Goal: Information Seeking & Learning: Learn about a topic

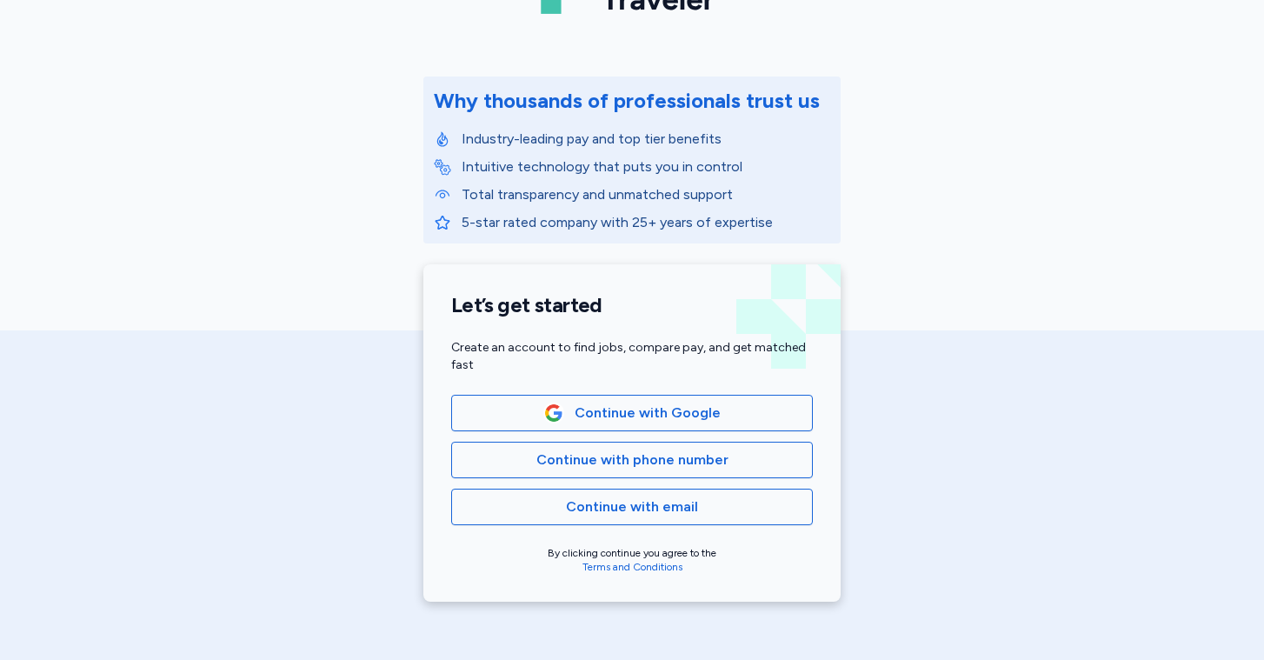
scroll to position [170, 0]
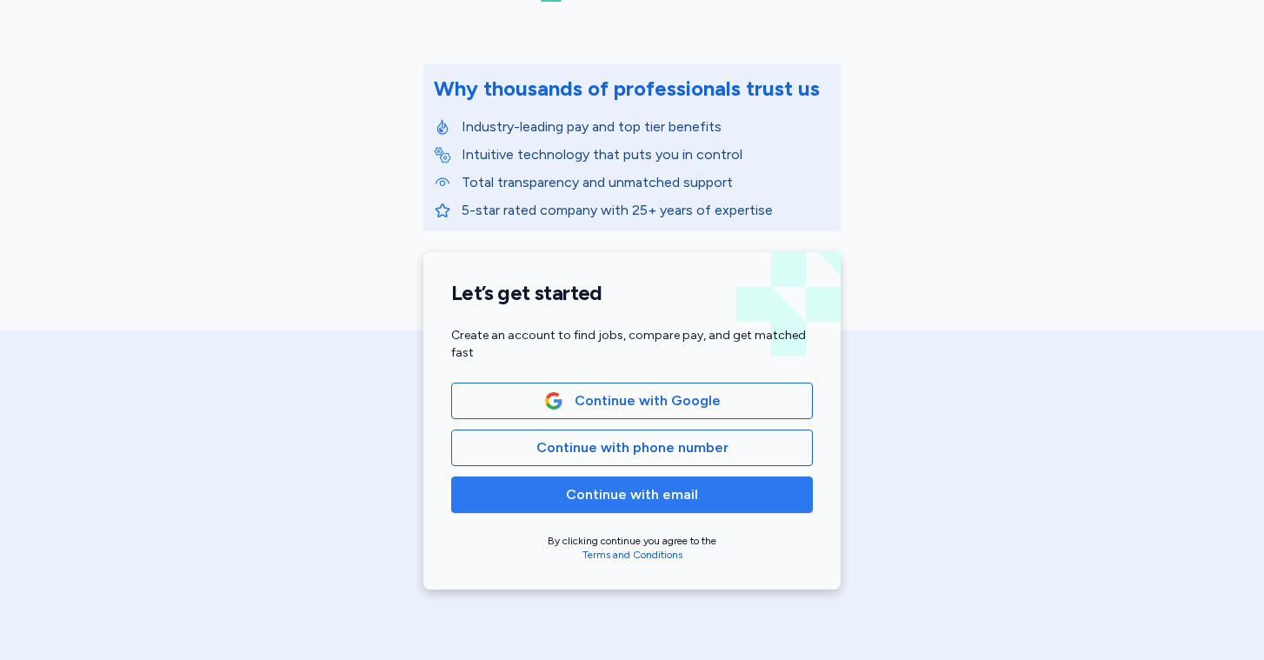
click at [590, 495] on span "Continue with email" at bounding box center [632, 494] width 132 height 21
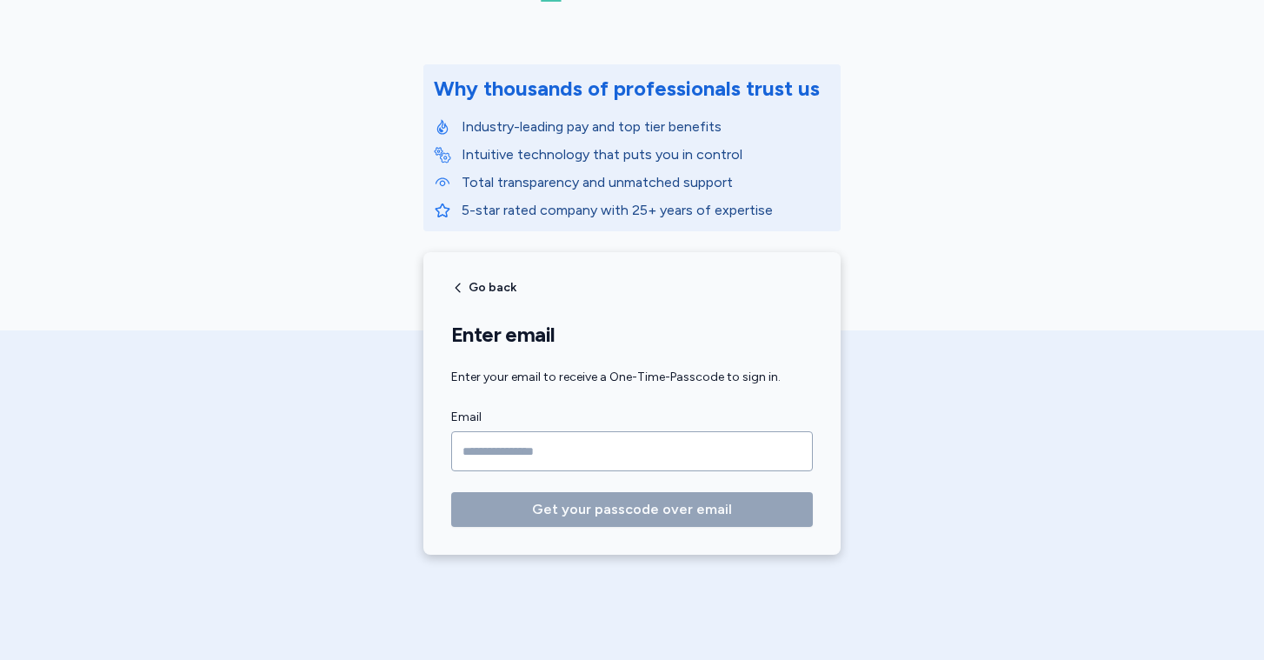
click at [562, 444] on input "Email" at bounding box center [632, 451] width 362 height 40
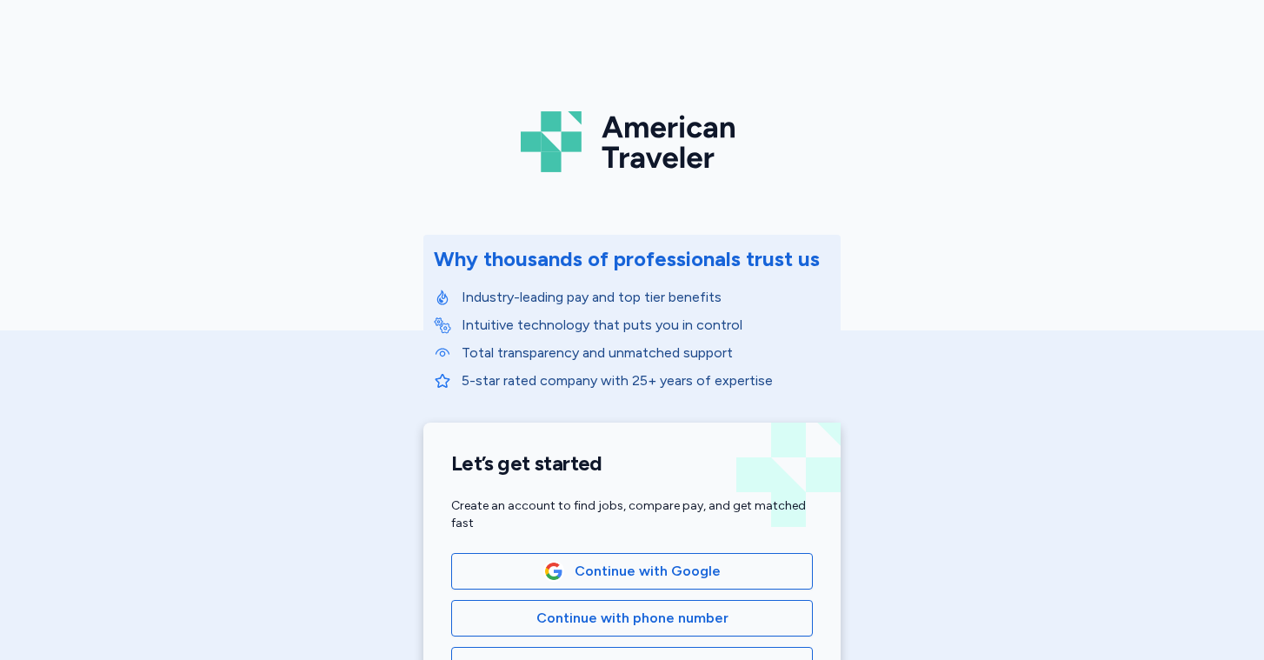
scroll to position [150, 0]
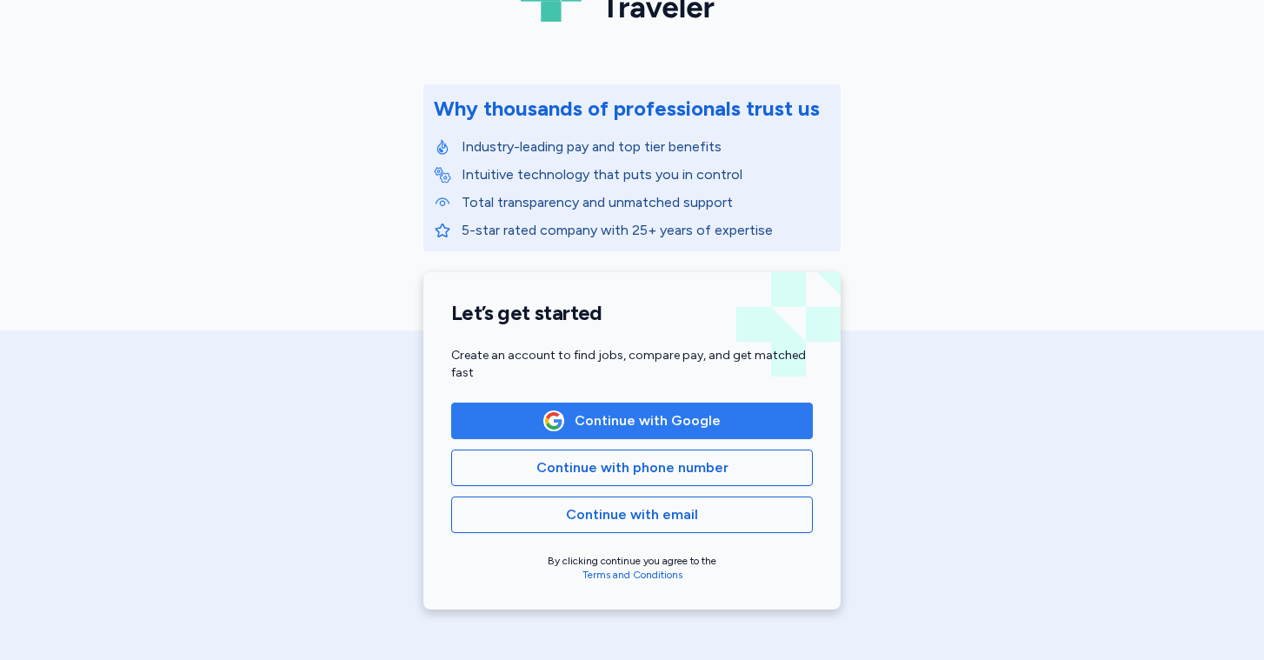
click at [617, 428] on span "Continue with Google" at bounding box center [648, 420] width 146 height 21
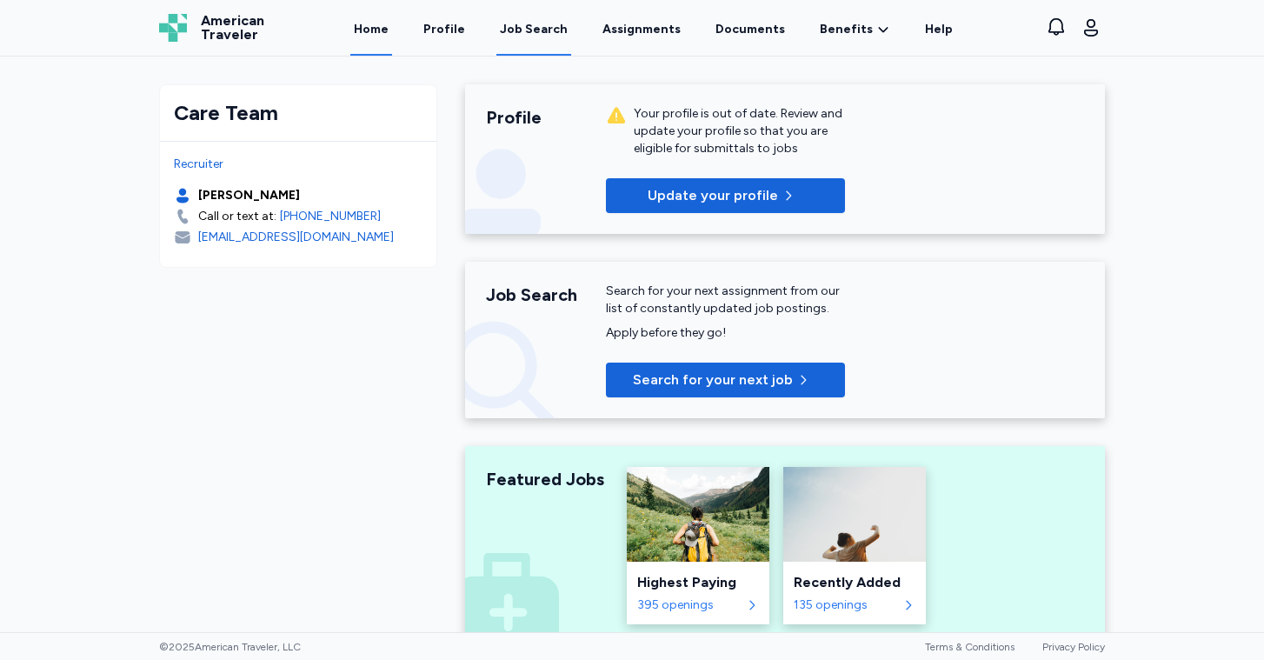
click at [546, 38] on link "Job Search" at bounding box center [534, 29] width 75 height 54
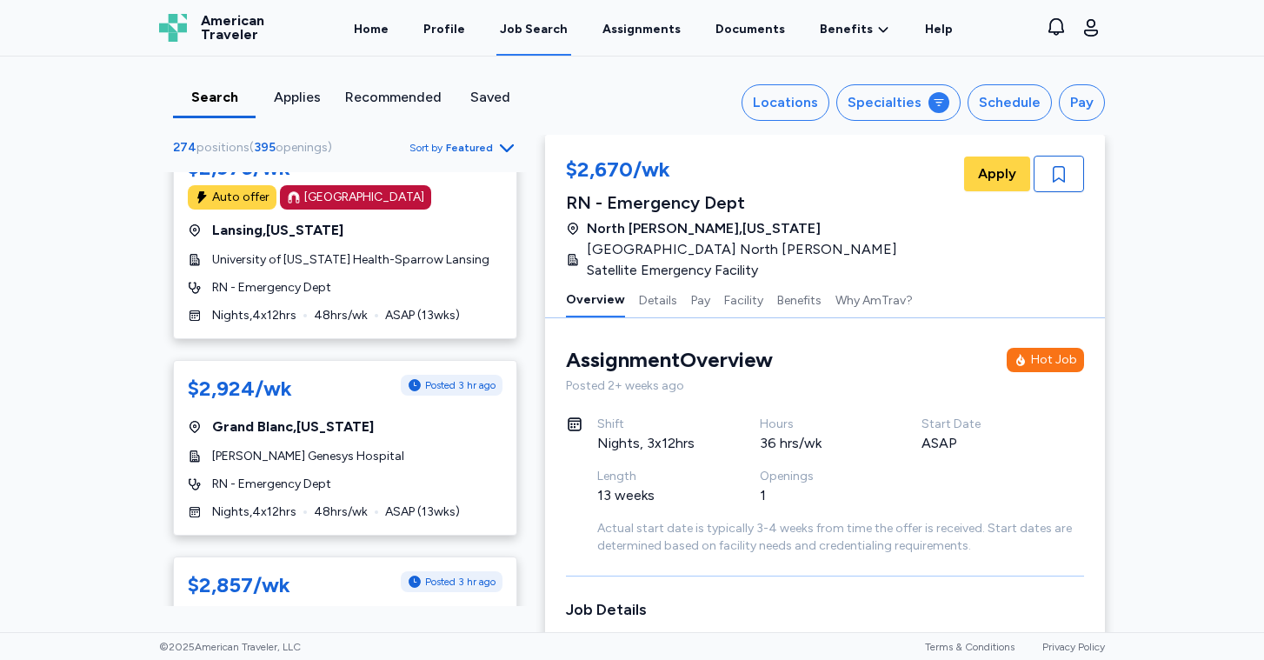
scroll to position [2239, 0]
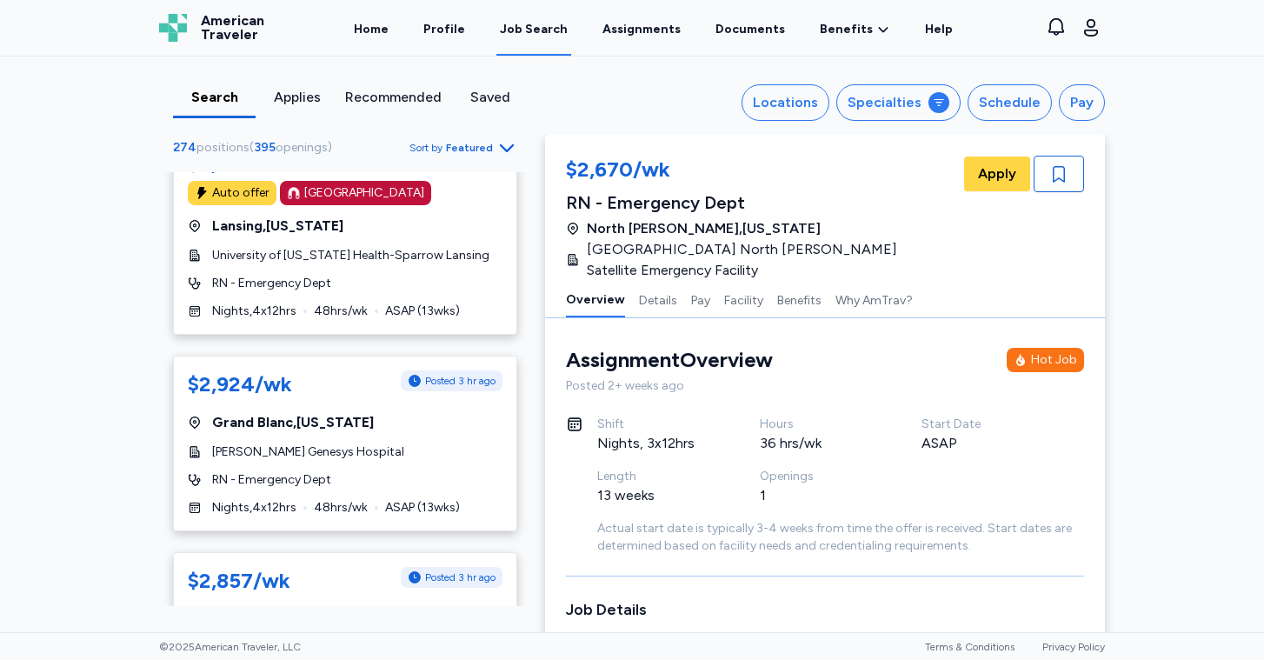
click at [474, 149] on span "Featured" at bounding box center [469, 148] width 47 height 14
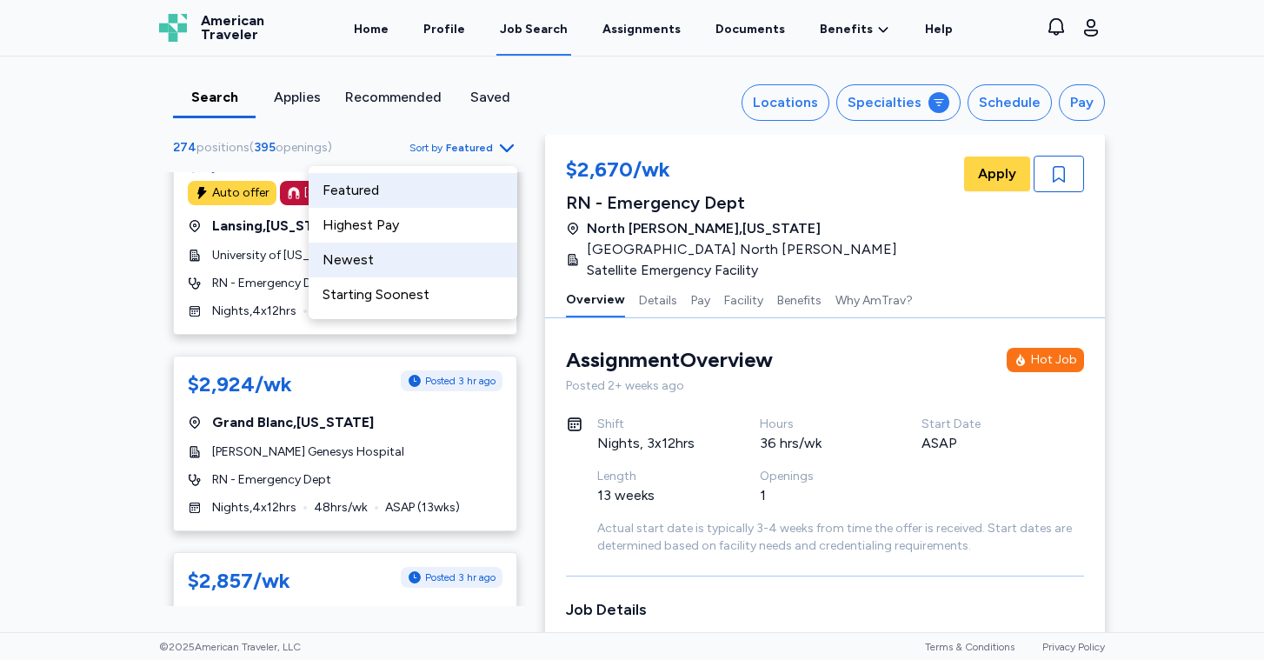
click at [346, 253] on div "Newest" at bounding box center [413, 260] width 209 height 35
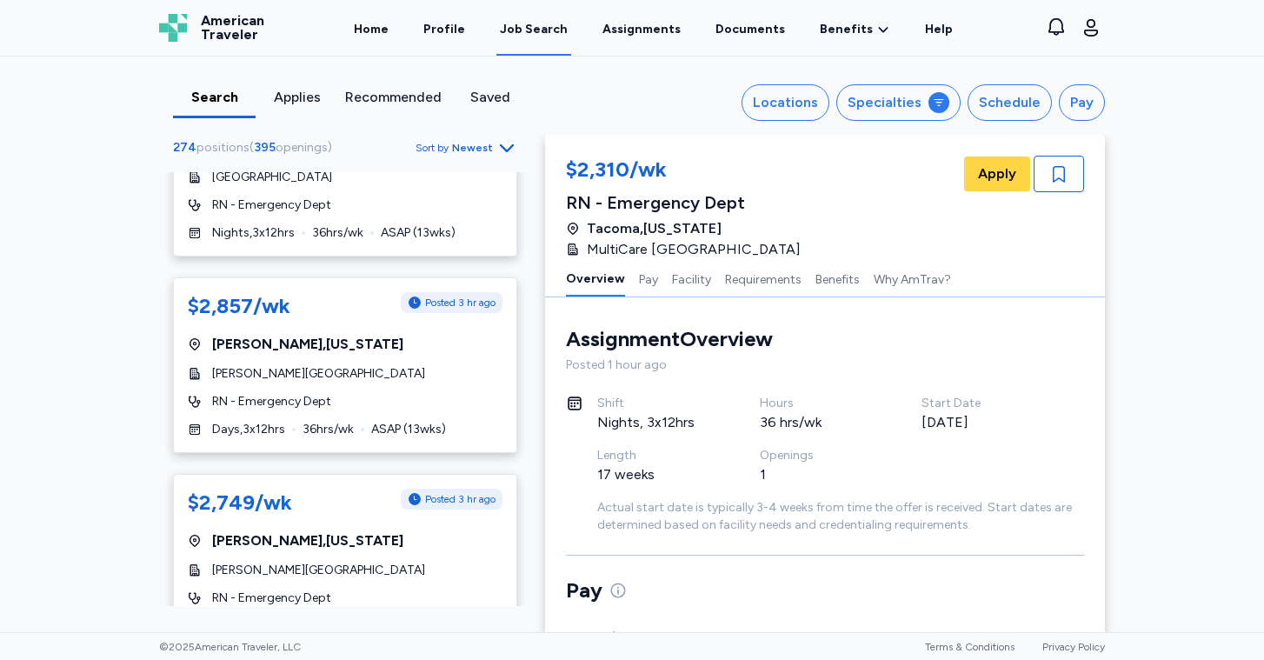
scroll to position [899, 0]
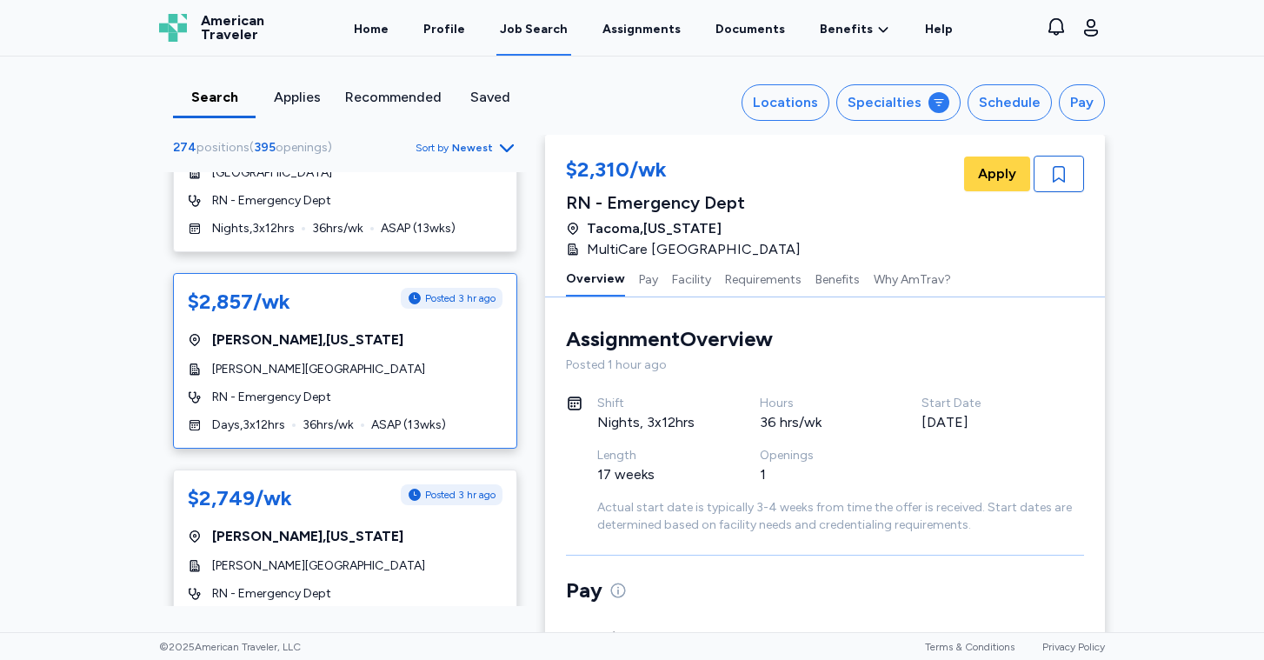
click at [283, 361] on span "[PERSON_NAME][GEOGRAPHIC_DATA]" at bounding box center [318, 369] width 213 height 17
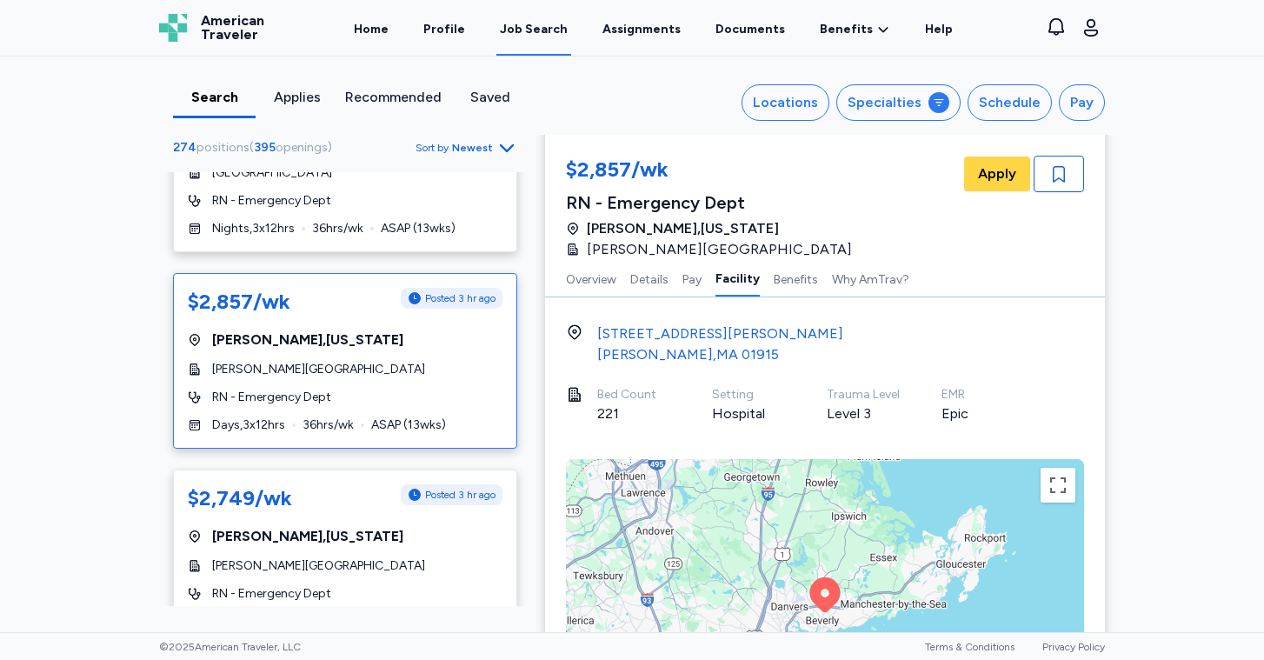
scroll to position [1775, 0]
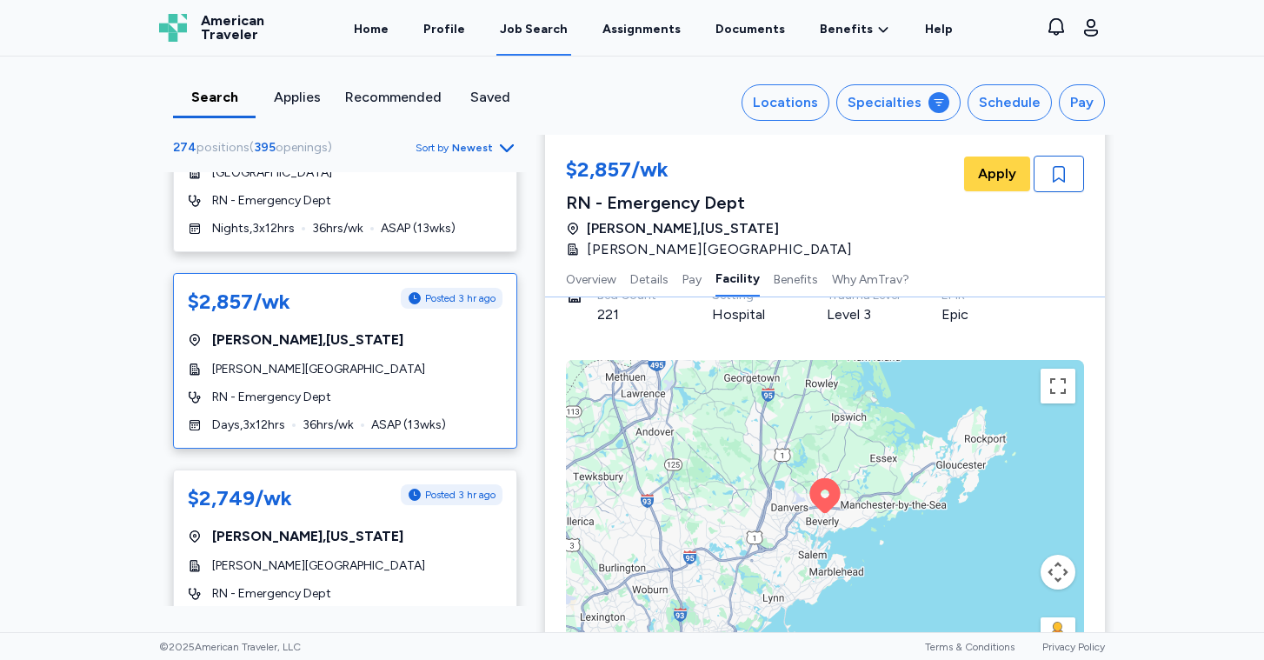
click at [729, 417] on div "To activate drag with keyboard, press Alt + Enter. Once in keyboard drag state,…" at bounding box center [825, 516] width 518 height 313
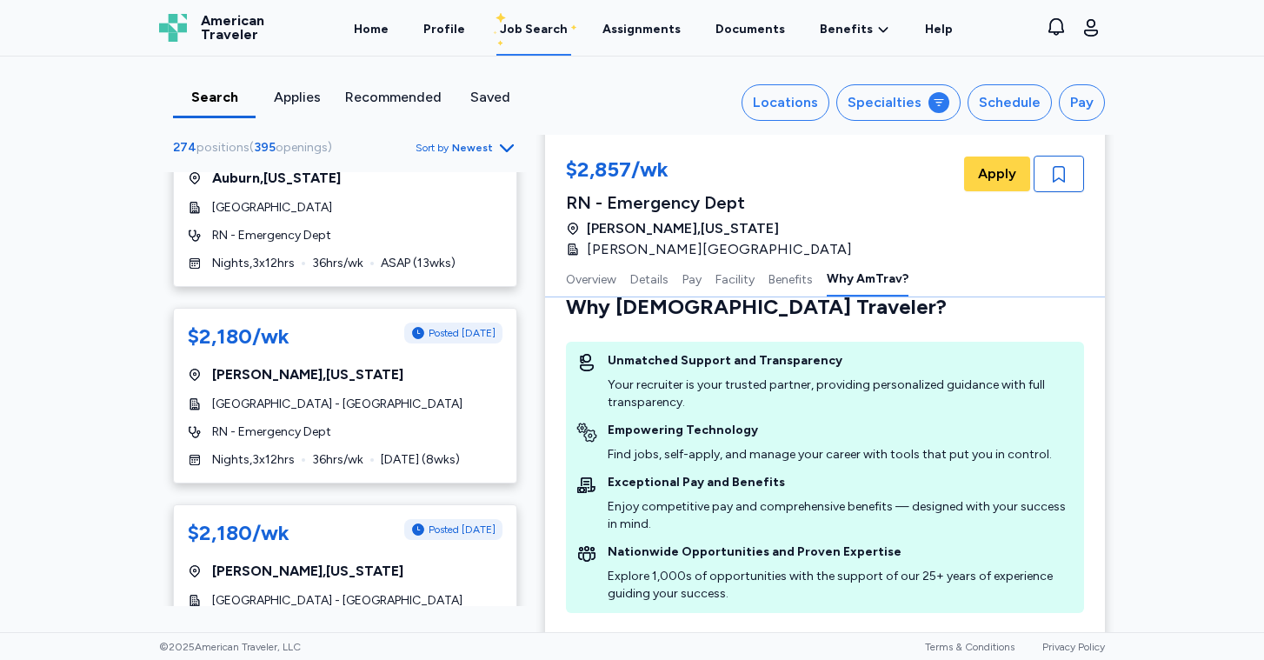
scroll to position [2432, 0]
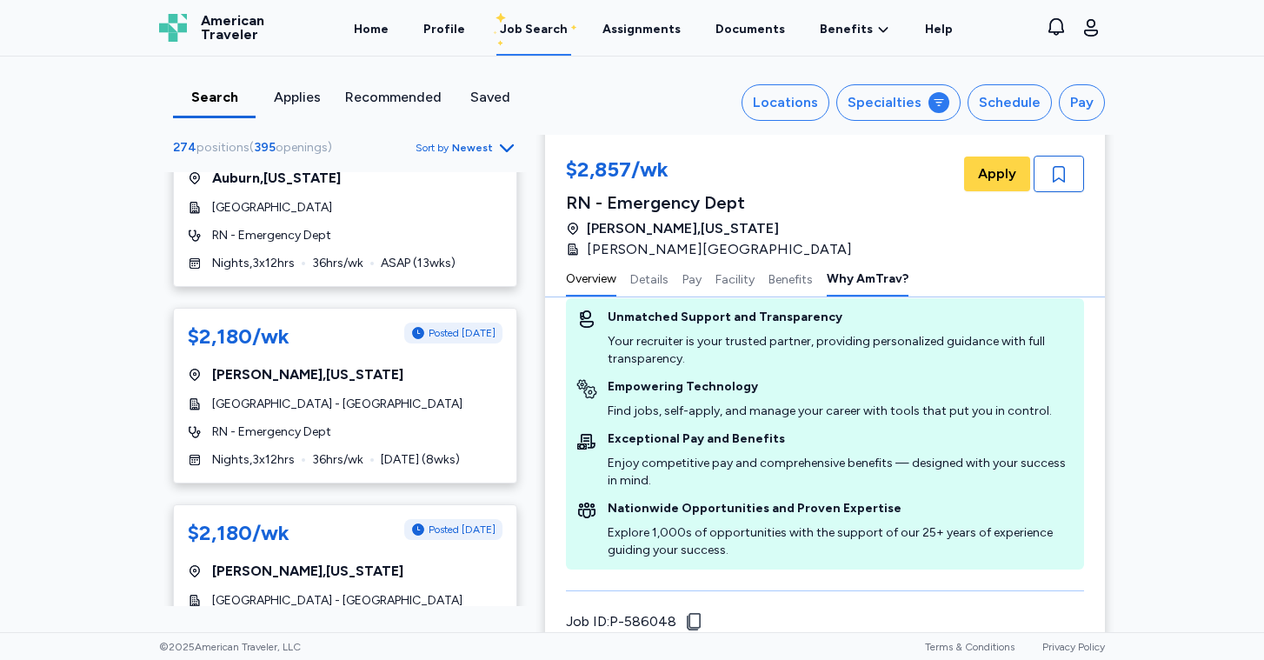
click at [587, 276] on button "Overview" at bounding box center [591, 278] width 50 height 37
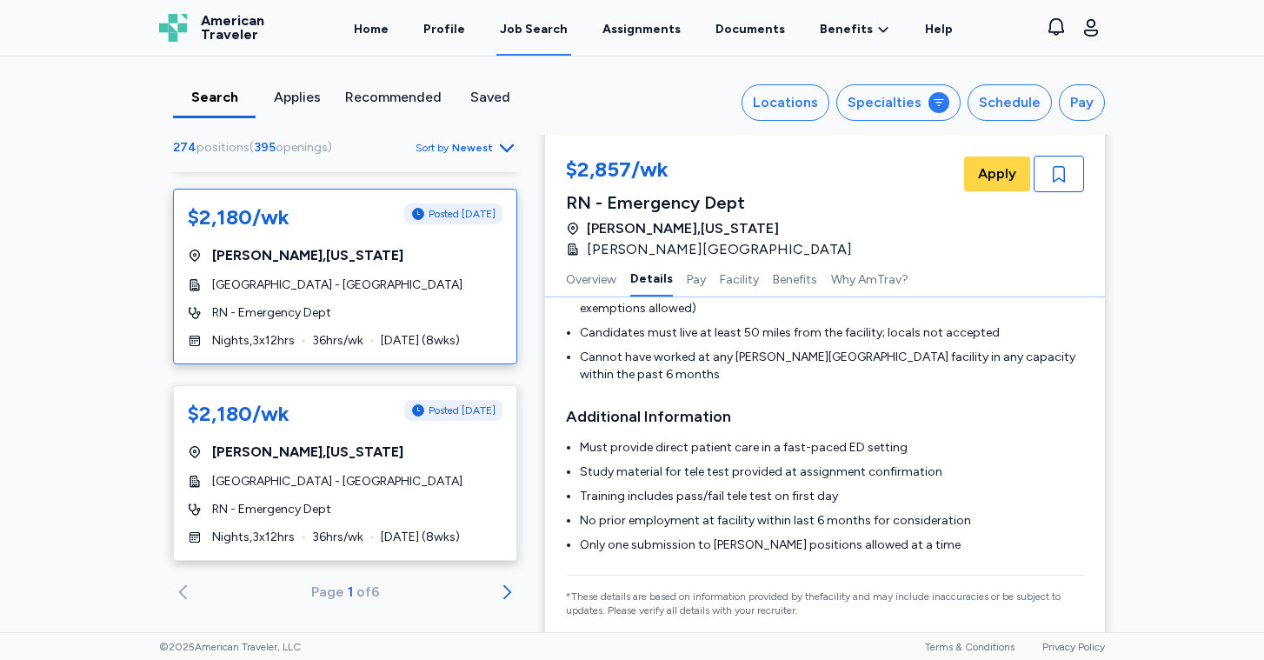
scroll to position [665, 0]
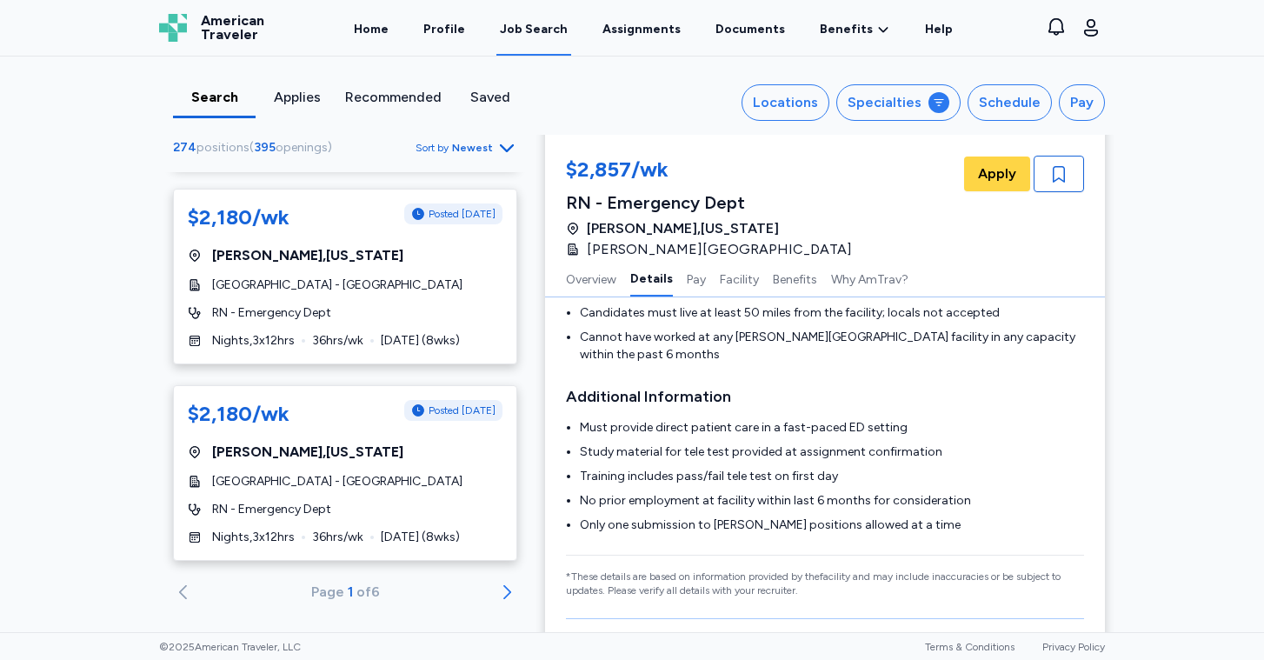
click at [506, 585] on icon "Go to next 50 jobs" at bounding box center [508, 592] width 8 height 14
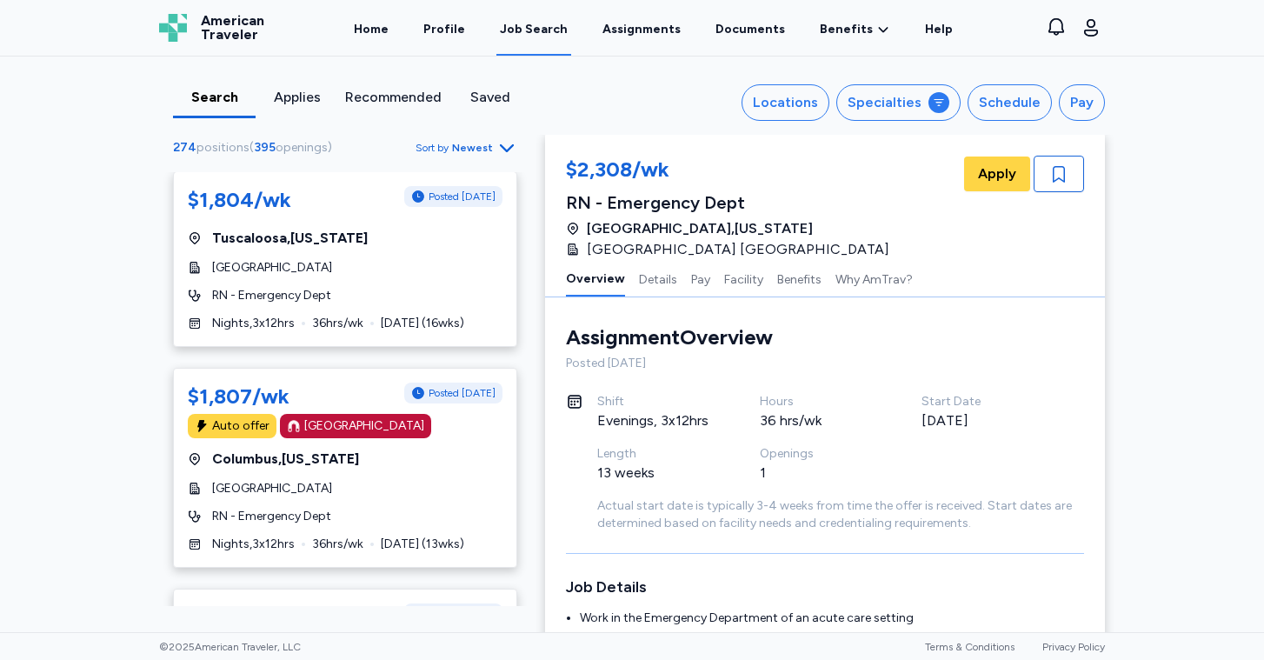
scroll to position [985, 0]
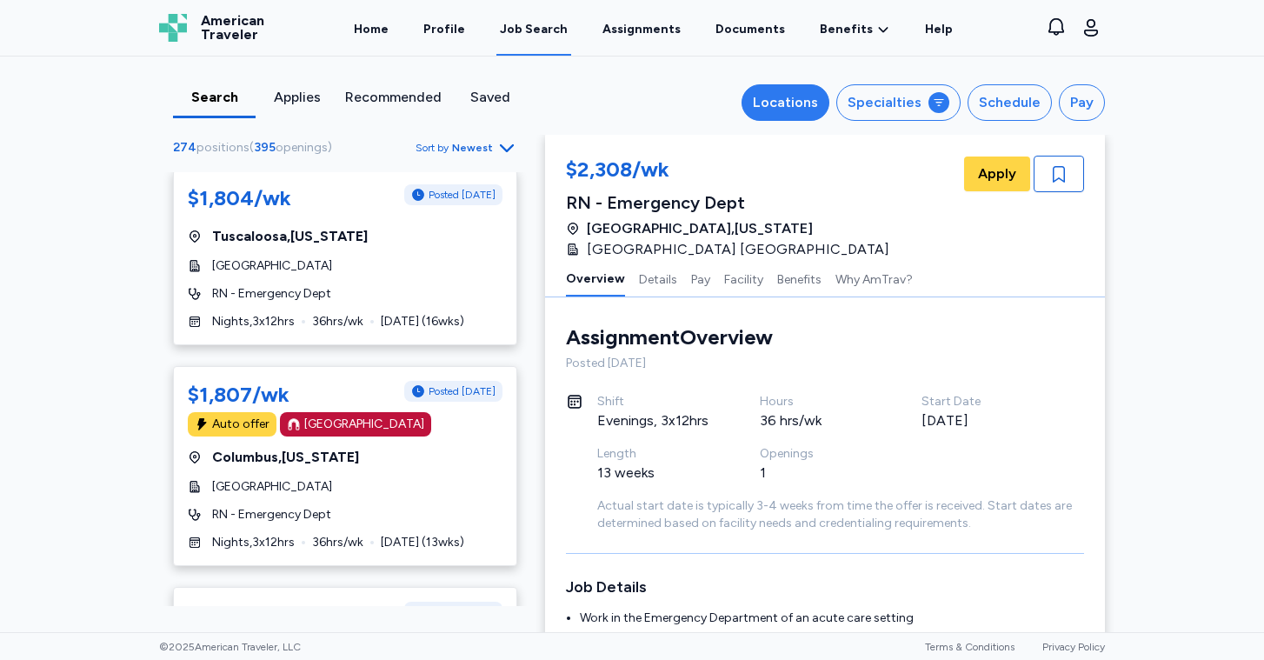
click at [796, 118] on button "Locations" at bounding box center [786, 102] width 88 height 37
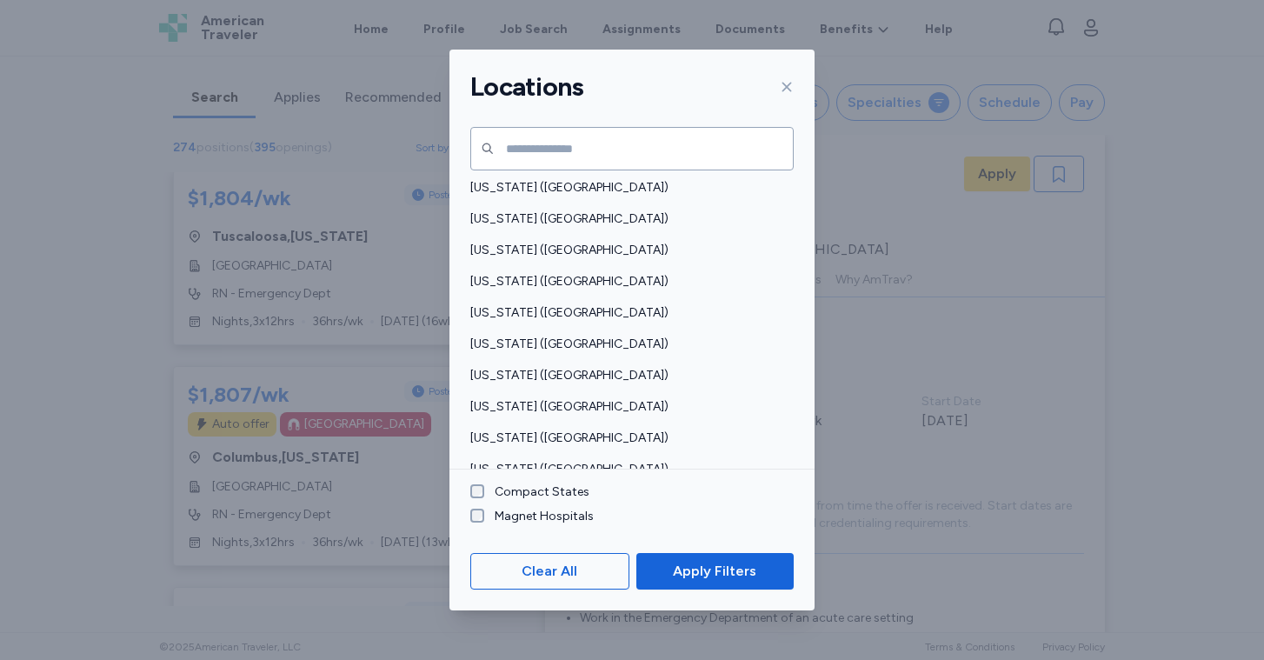
scroll to position [946, 0]
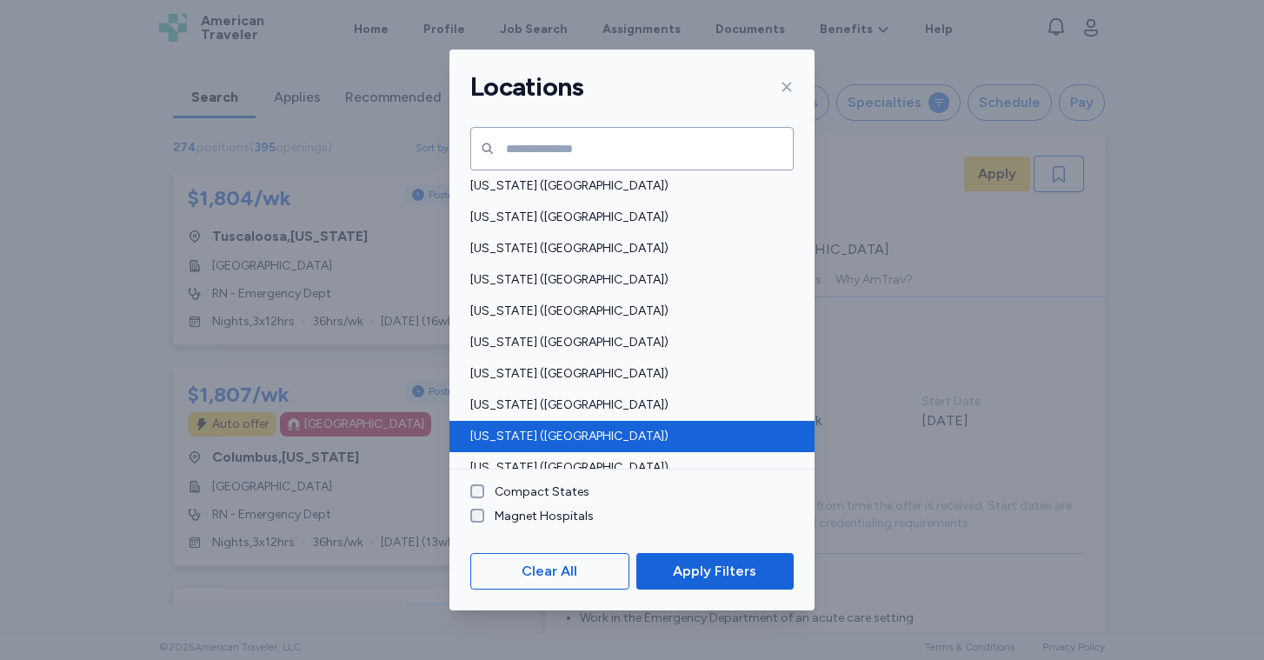
click at [564, 436] on span "[US_STATE] ([GEOGRAPHIC_DATA])" at bounding box center [626, 436] width 313 height 17
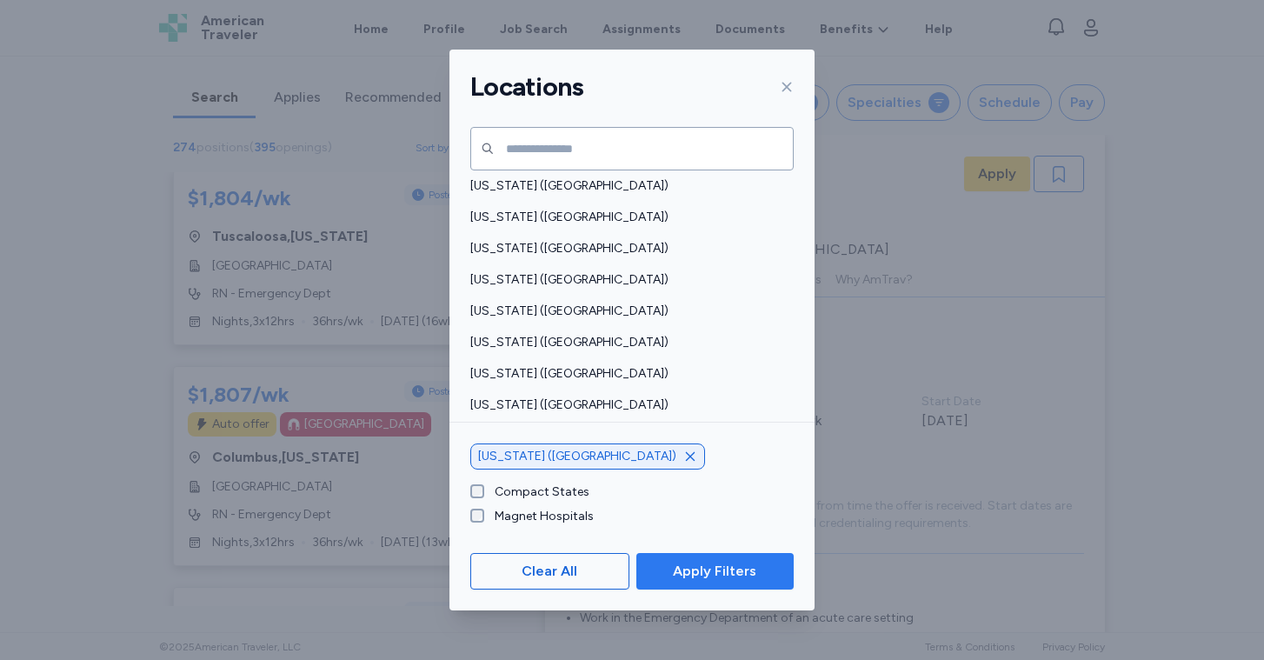
click at [758, 584] on button "Apply Filters" at bounding box center [715, 571] width 157 height 37
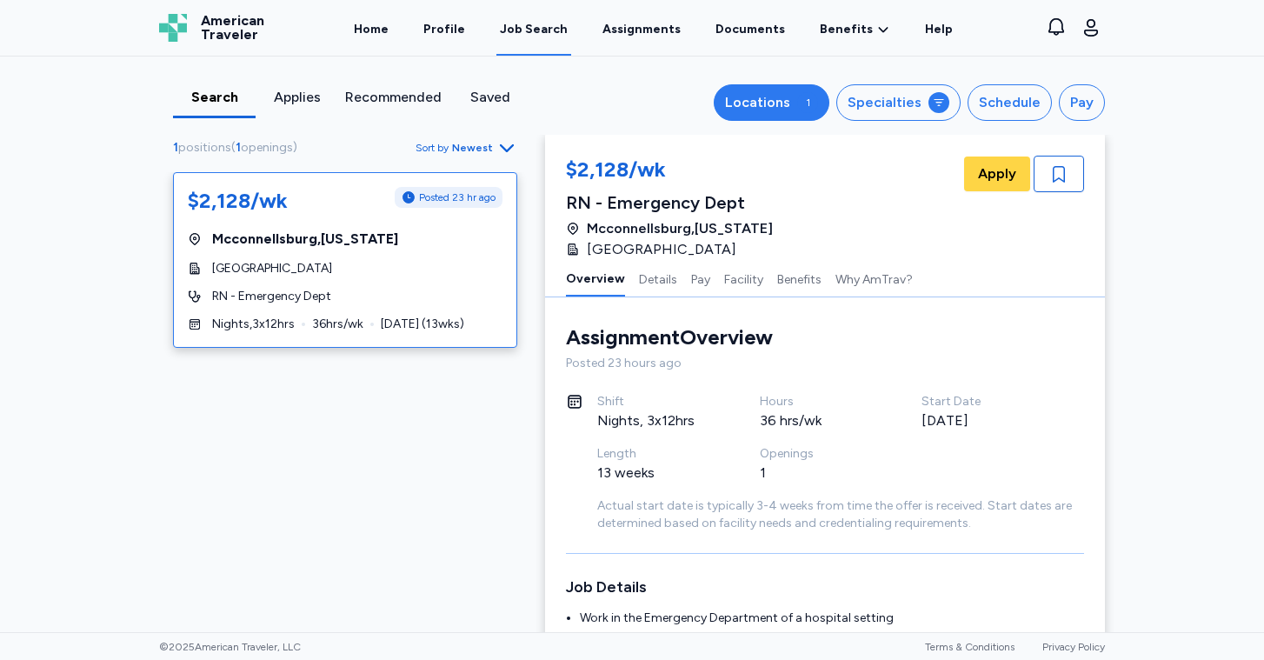
click at [790, 105] on div "Locations" at bounding box center [757, 102] width 65 height 21
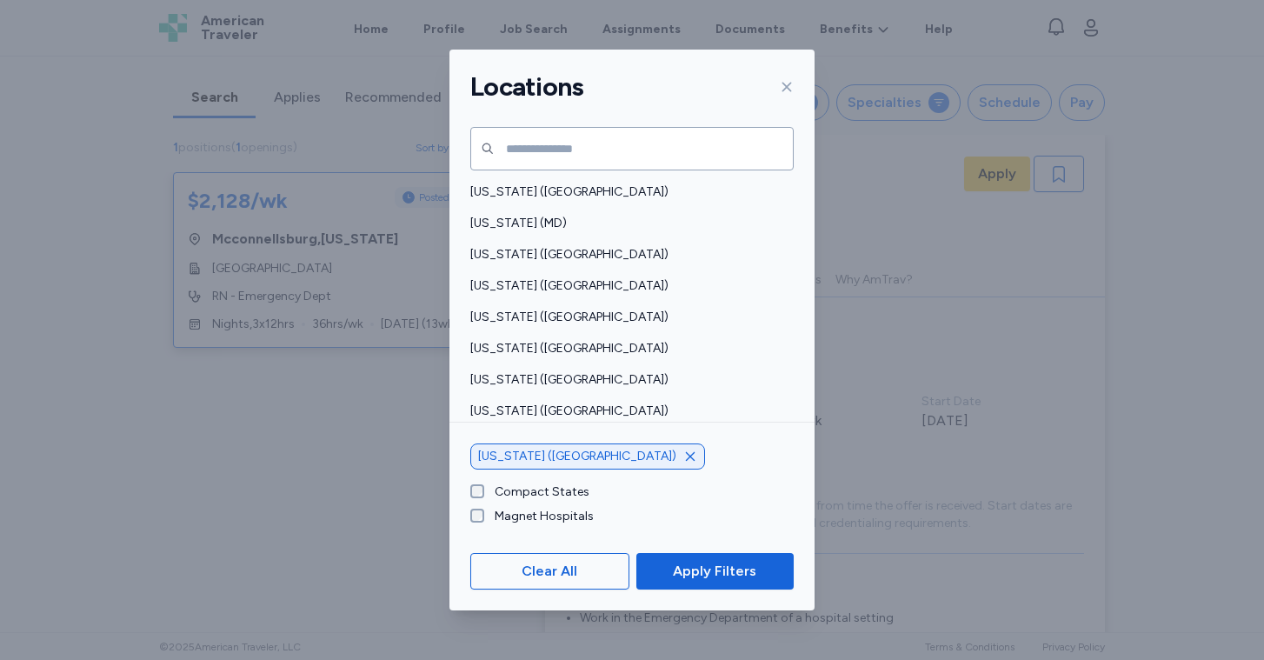
scroll to position [589, 0]
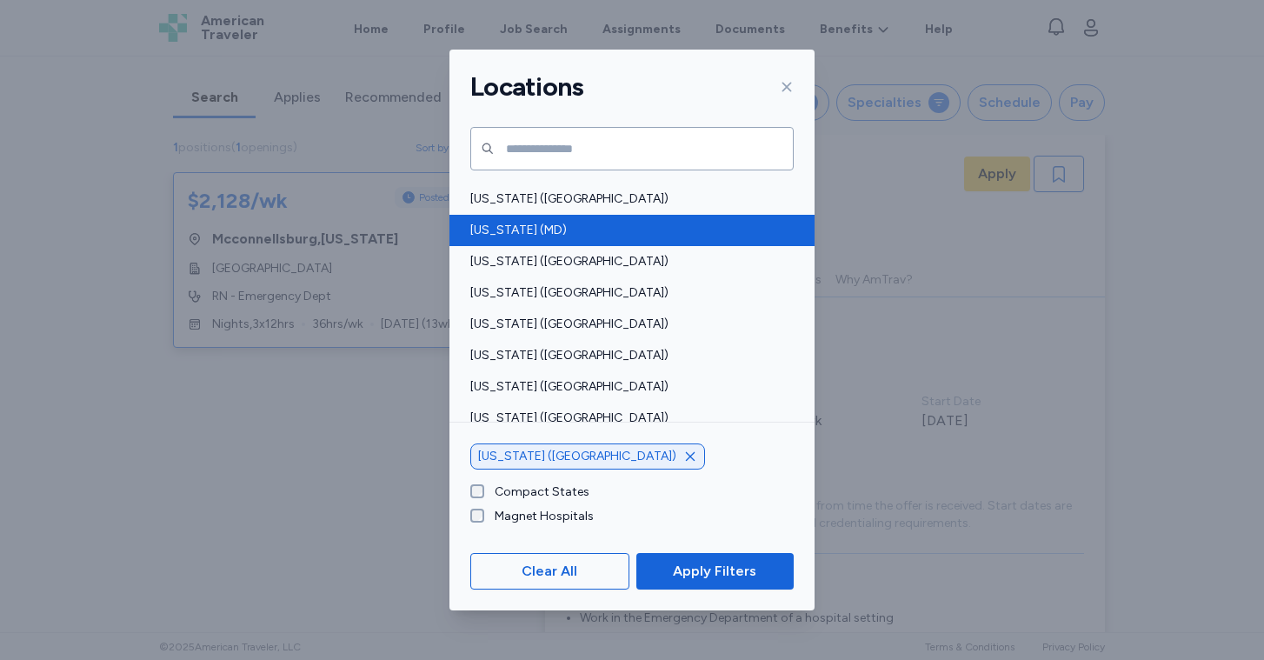
click at [550, 230] on span "[US_STATE] (MD)" at bounding box center [626, 230] width 313 height 17
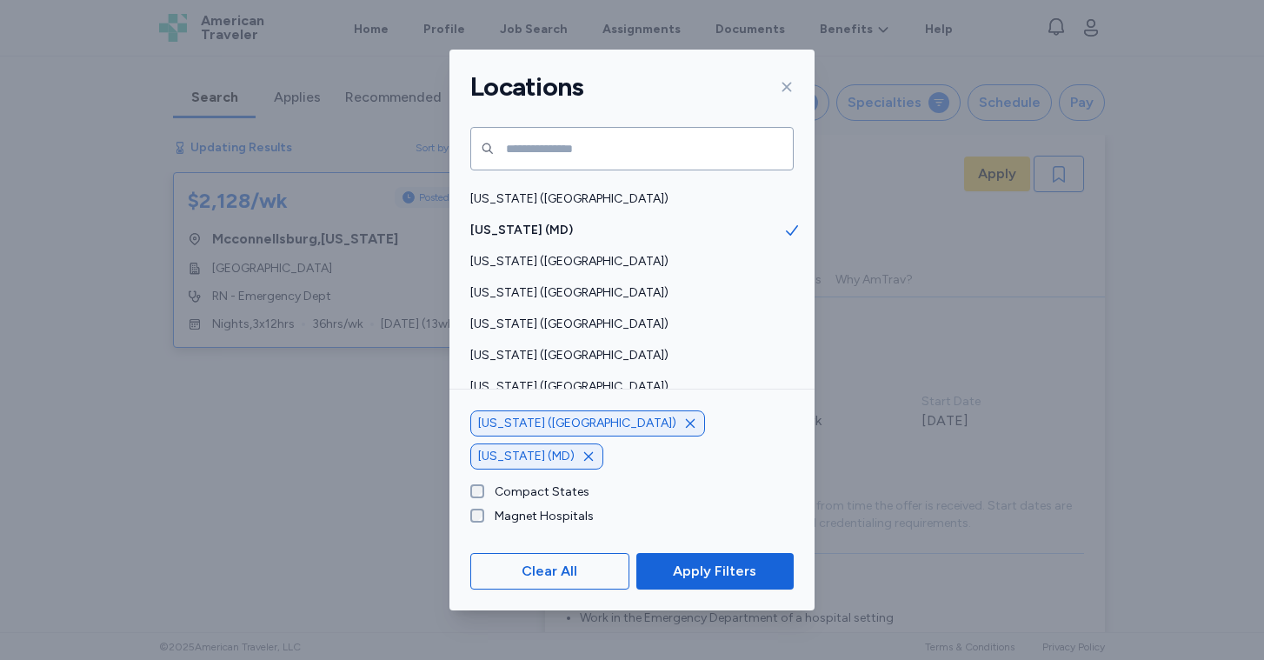
click at [684, 430] on icon "button" at bounding box center [691, 424] width 14 height 14
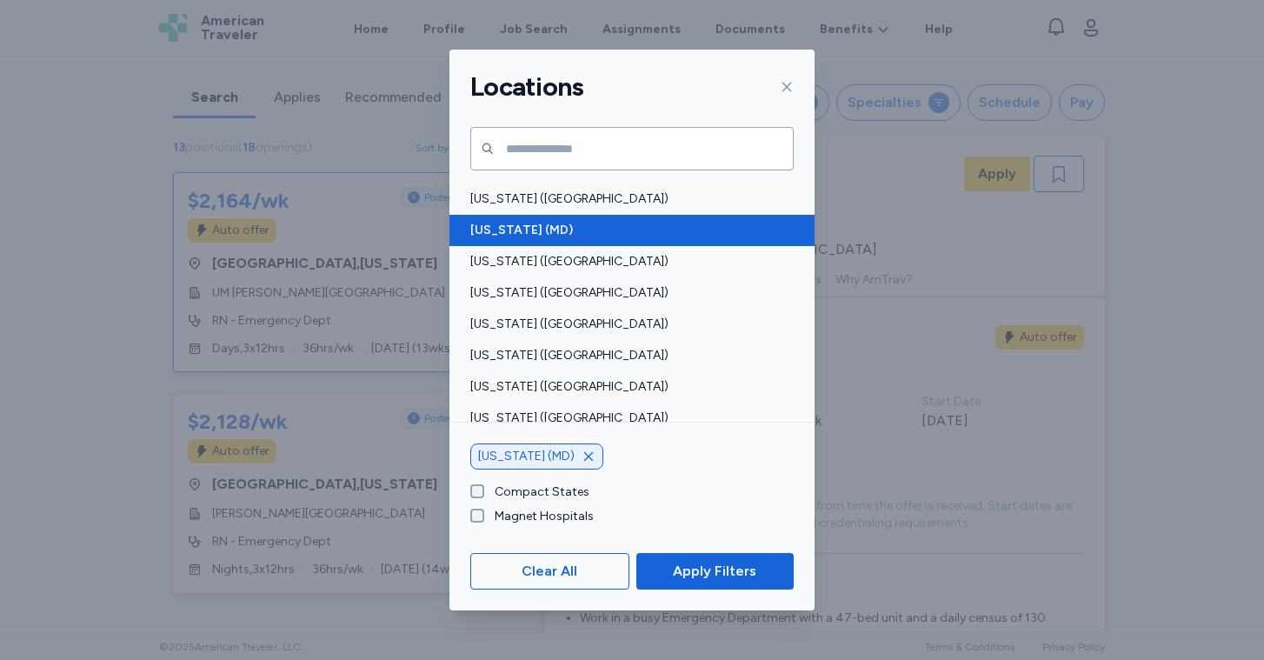
click at [746, 232] on span "[US_STATE] (MD)" at bounding box center [626, 230] width 313 height 17
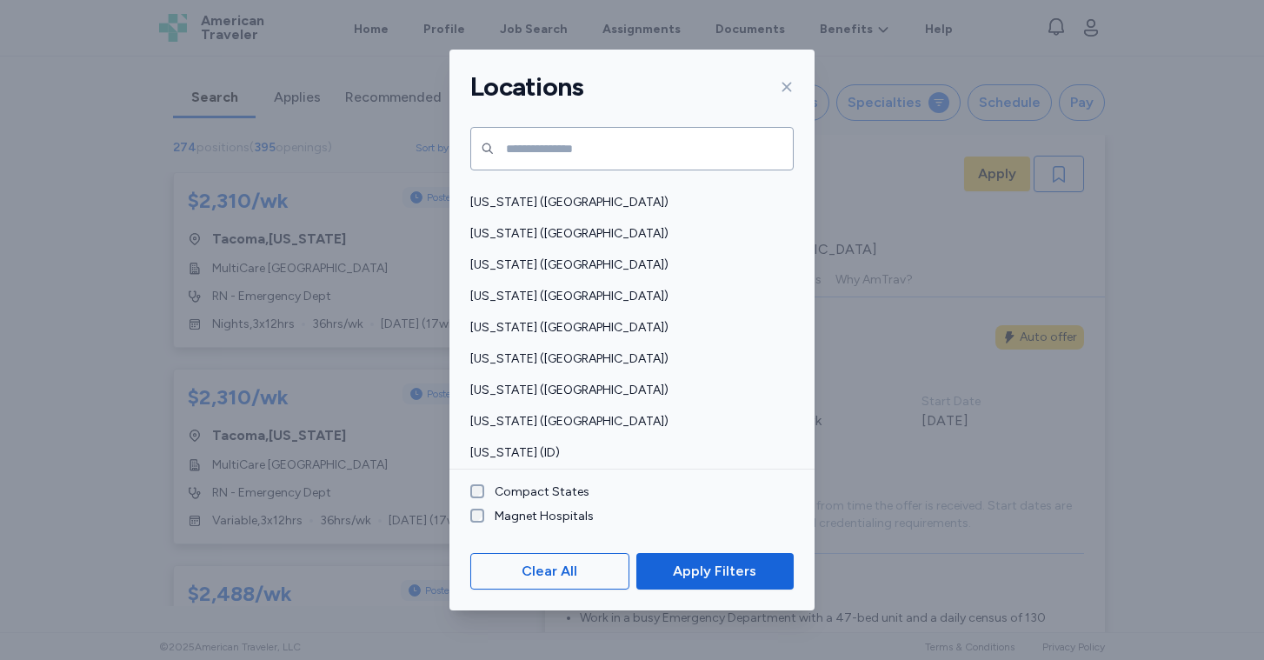
scroll to position [117, 0]
click at [564, 350] on span "[US_STATE] ([GEOGRAPHIC_DATA])" at bounding box center [626, 357] width 313 height 17
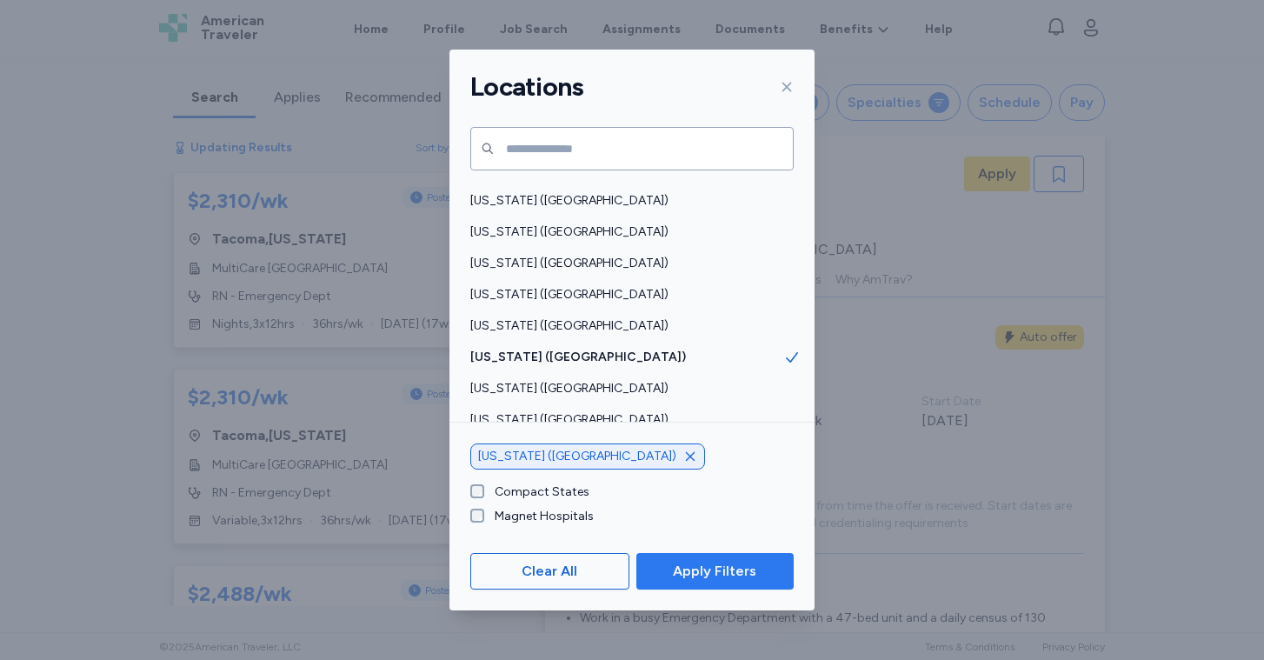
click at [714, 571] on span "Apply Filters" at bounding box center [714, 571] width 83 height 21
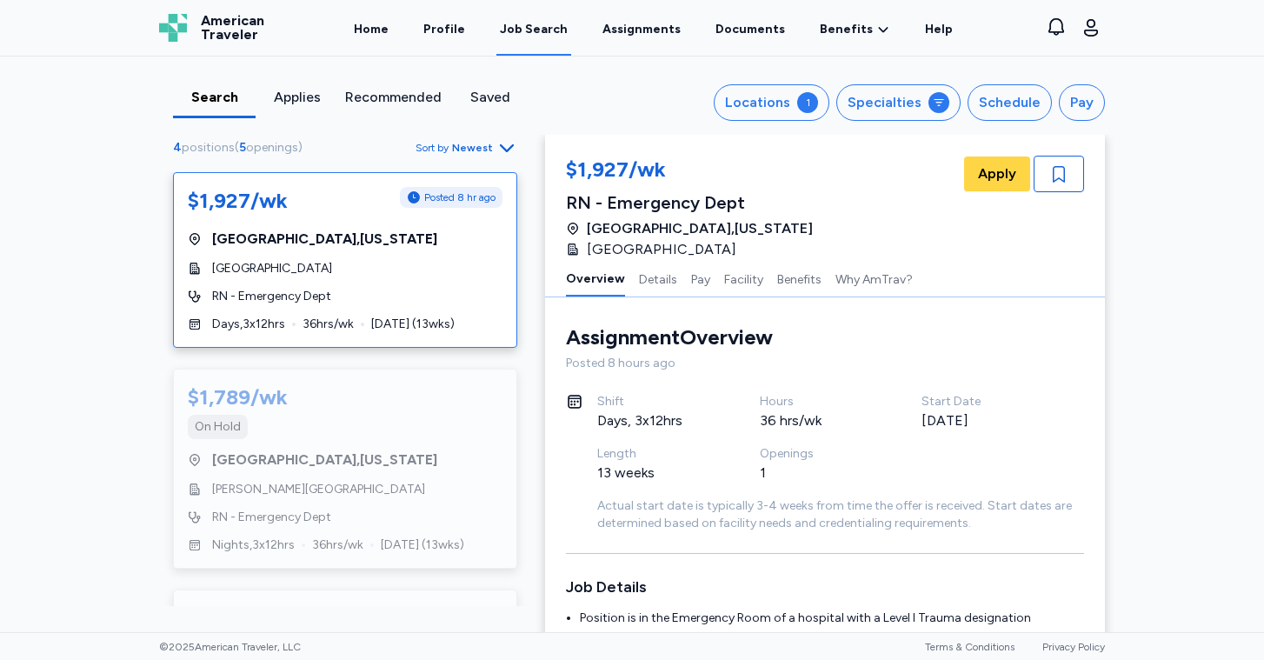
click at [265, 278] on div "$1,927/wk Posted 8 hr ago [GEOGRAPHIC_DATA] , [US_STATE] Broward Health Medical…" at bounding box center [345, 260] width 344 height 176
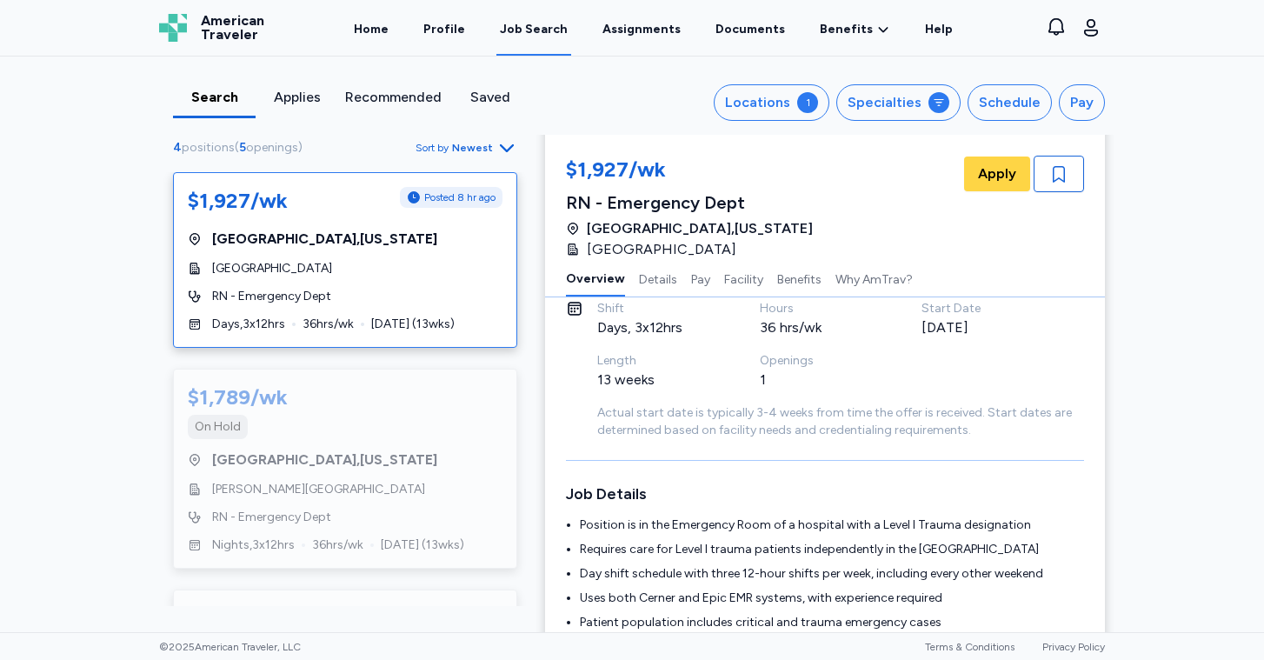
scroll to position [98, 0]
